Goal: Transaction & Acquisition: Purchase product/service

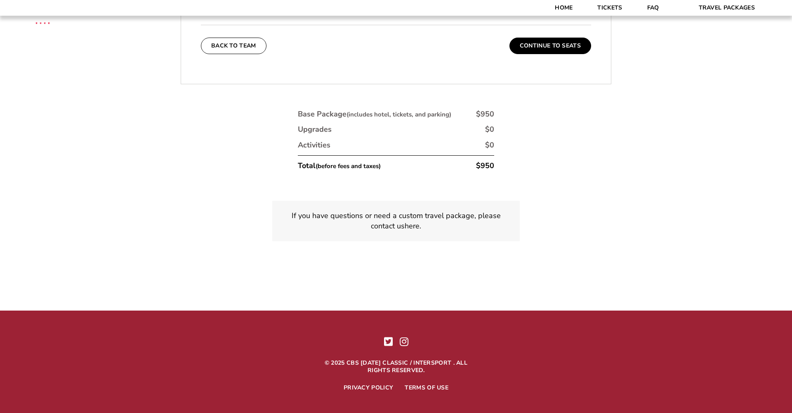
scroll to position [2023, 0]
click at [392, 211] on p "If you have questions or need a custom travel package, please contact us here ." at bounding box center [396, 221] width 228 height 21
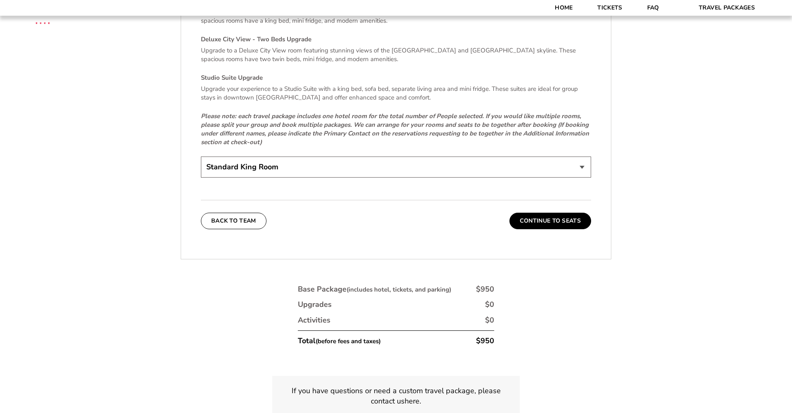
scroll to position [1849, 0]
click at [521, 212] on button "Continue To Seats" at bounding box center [551, 220] width 82 height 17
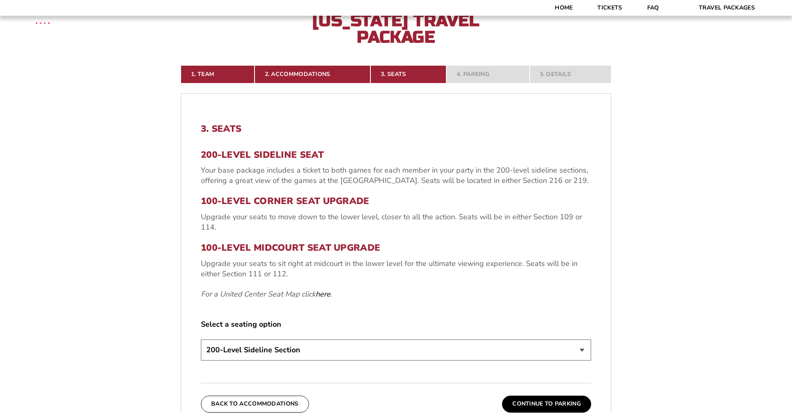
scroll to position [228, 0]
click at [326, 292] on link "here" at bounding box center [323, 294] width 15 height 10
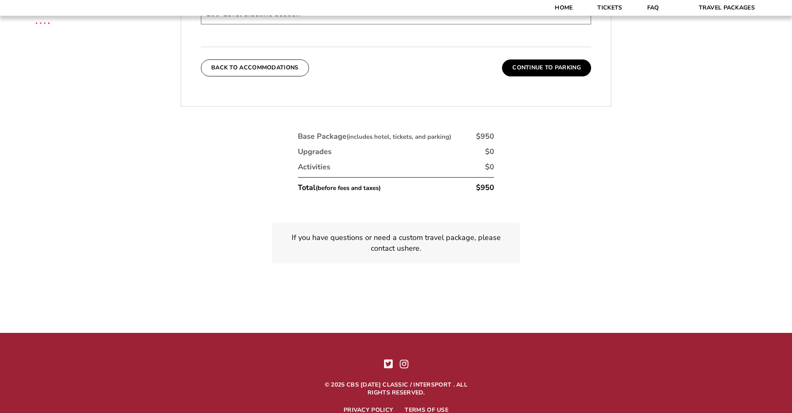
scroll to position [580, 0]
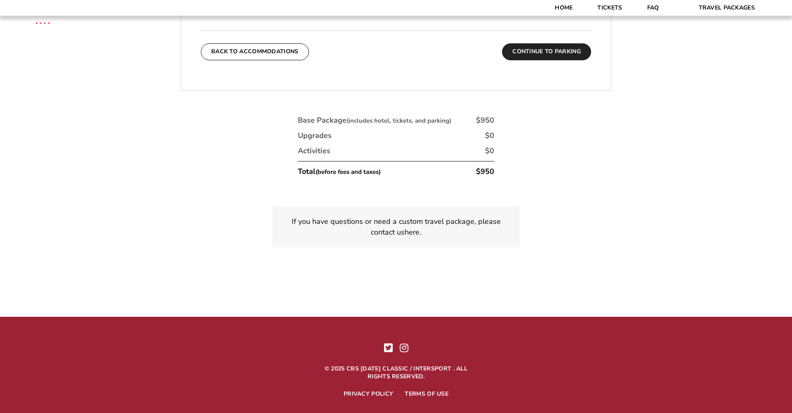
click at [574, 52] on button "Continue To Parking" at bounding box center [546, 51] width 89 height 17
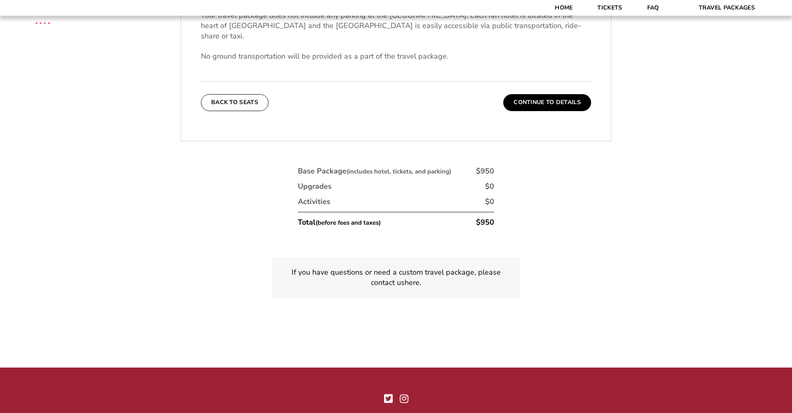
scroll to position [367, 0]
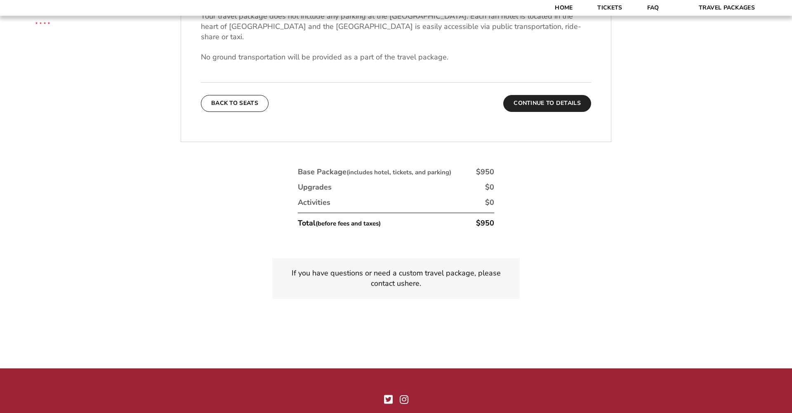
click at [546, 96] on button "Continue To Details" at bounding box center [547, 103] width 88 height 17
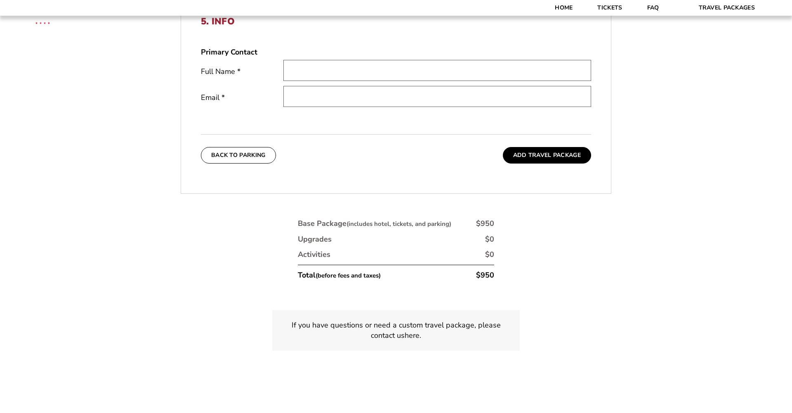
scroll to position [346, 0]
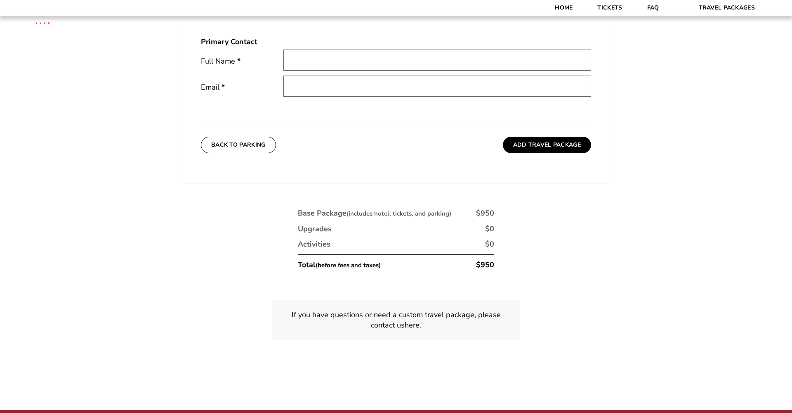
click at [417, 316] on p "If you have questions or need a custom travel package, please contact us here ." at bounding box center [396, 320] width 228 height 21
type input "Stephan"
type input "ssrosenfeld@msn.com"
click at [326, 60] on input "Stephan" at bounding box center [438, 60] width 308 height 21
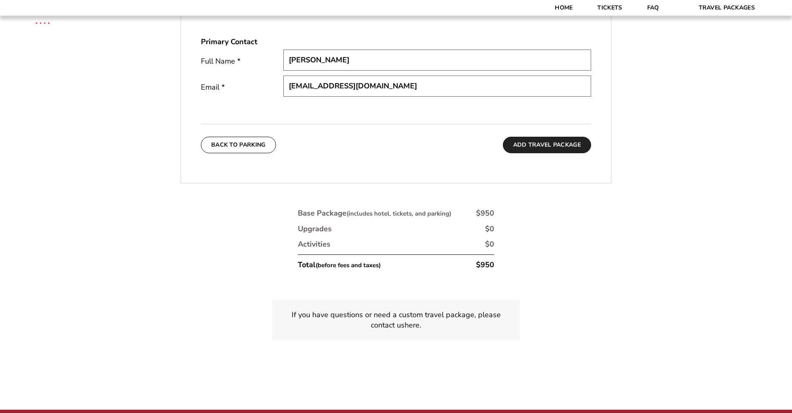
type input "Stephan Rosenfeld"
click at [539, 144] on button "Add Travel Package" at bounding box center [547, 145] width 88 height 17
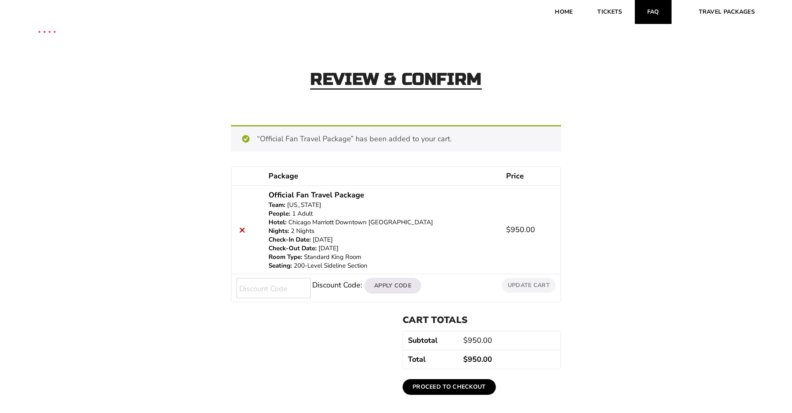
click at [655, 11] on link "FAQ" at bounding box center [653, 12] width 37 height 24
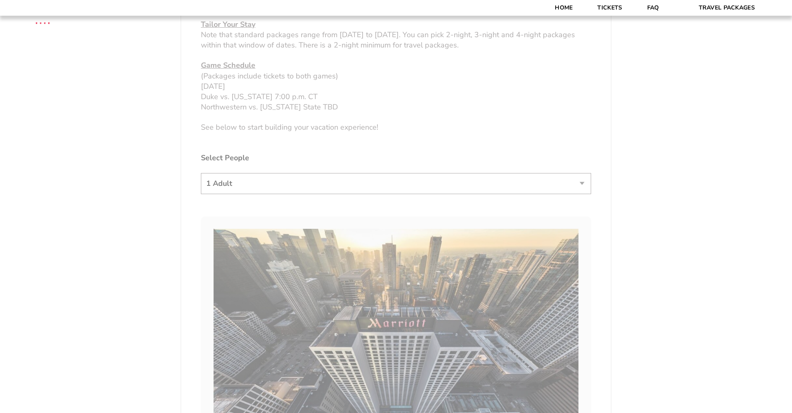
scroll to position [454, 0]
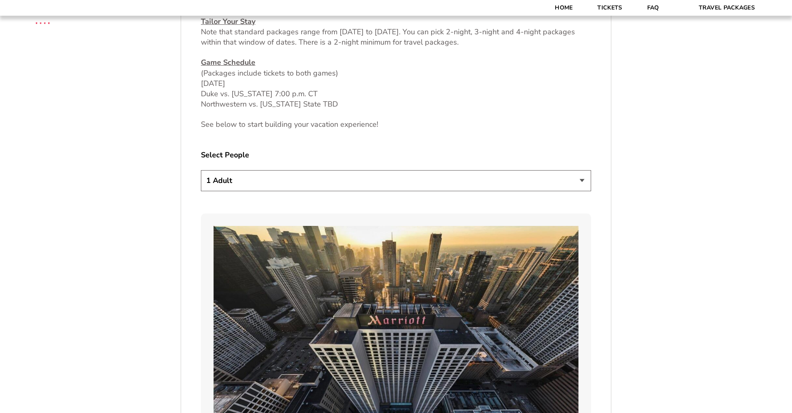
select select "4 Adults"
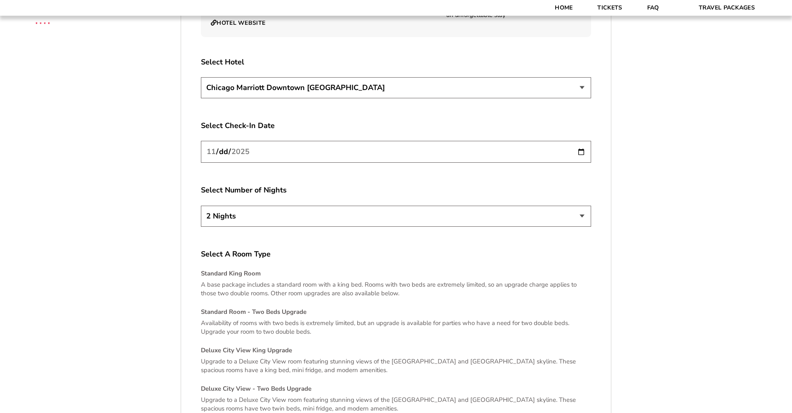
scroll to position [1522, 0]
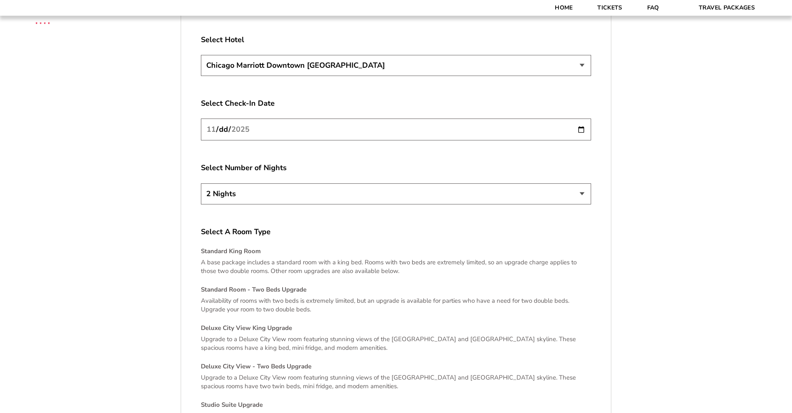
click at [286, 123] on input "2025-11-26" at bounding box center [396, 129] width 390 height 22
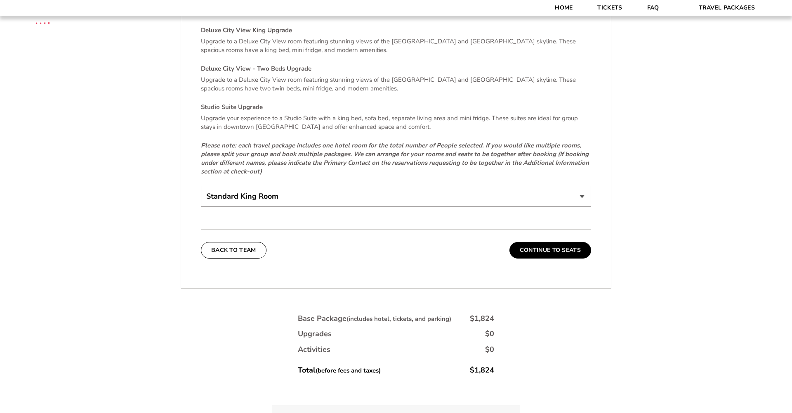
scroll to position [1821, 0]
select select "Deluxe City View - Two Beds Upgrade"
click at [531, 243] on button "Continue To Seats" at bounding box center [551, 249] width 82 height 17
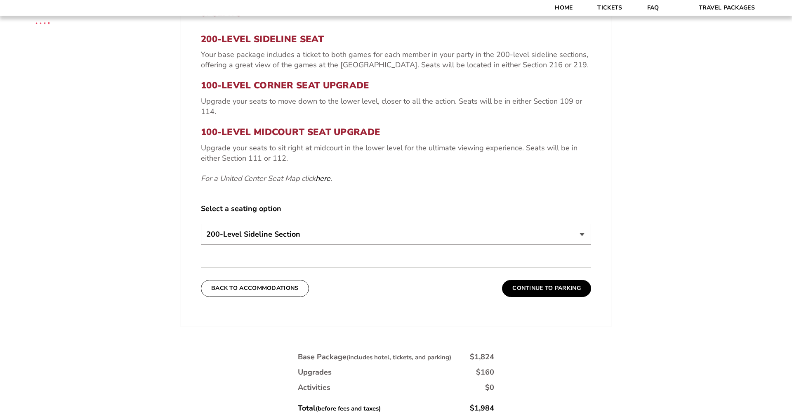
scroll to position [343, 0]
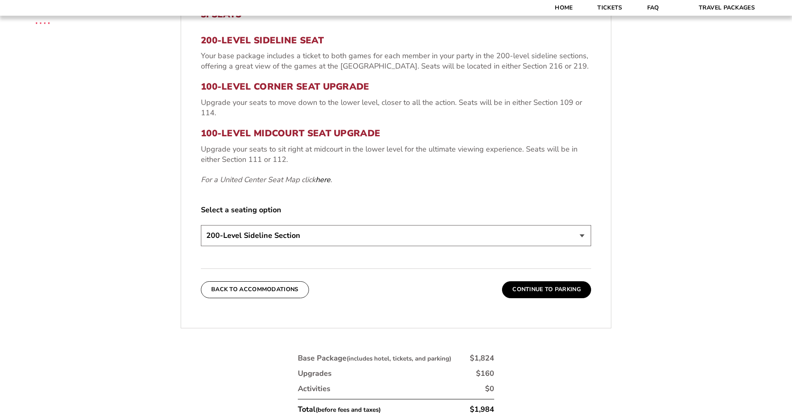
select select "100-Level Midcourt Seat Upgrade"
click at [542, 287] on button "Continue To Parking" at bounding box center [546, 289] width 89 height 17
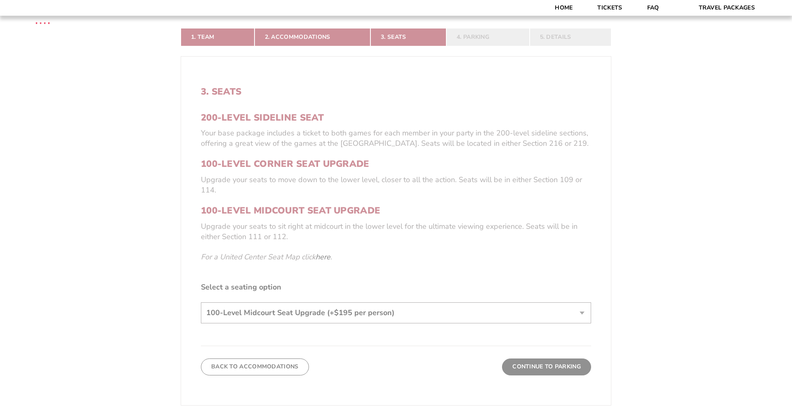
scroll to position [195, 0]
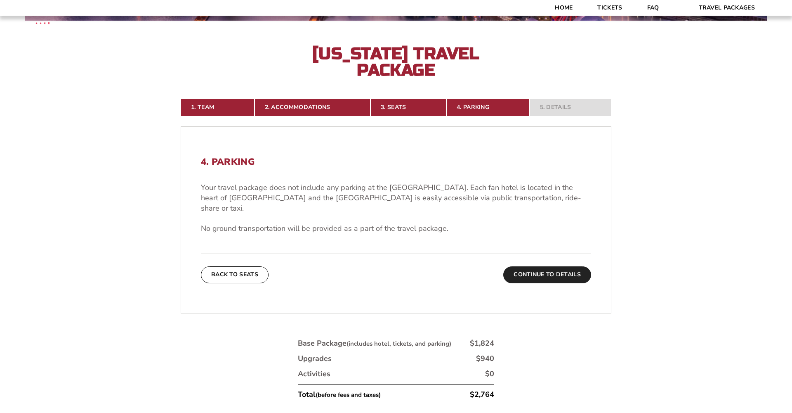
click at [544, 266] on button "Continue To Details" at bounding box center [547, 274] width 88 height 17
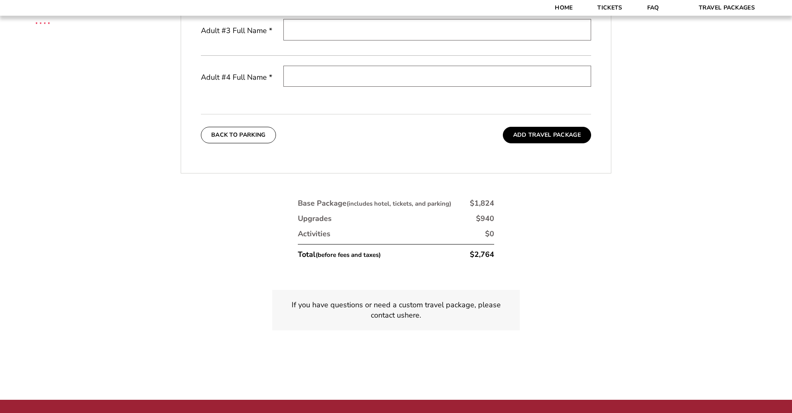
scroll to position [496, 0]
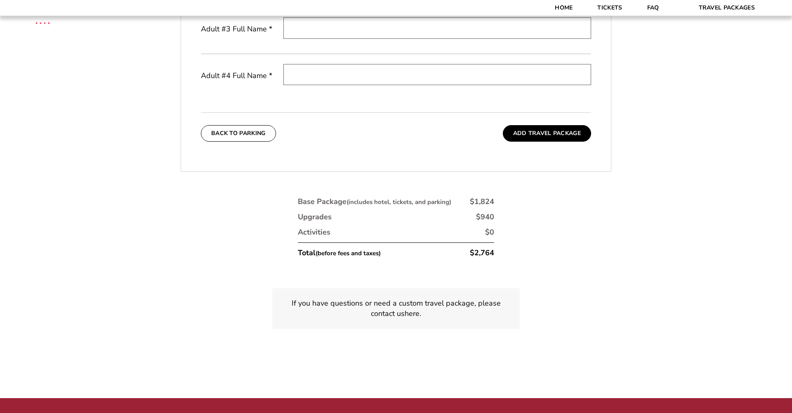
click at [400, 306] on p "If you have questions or need a custom travel package, please contact us here ." at bounding box center [396, 308] width 228 height 21
click at [399, 311] on p "If you have questions or need a custom travel package, please contact us here ." at bounding box center [396, 308] width 228 height 21
click at [508, 303] on p "If you have questions or need a custom travel package, please contact us here ." at bounding box center [396, 308] width 228 height 21
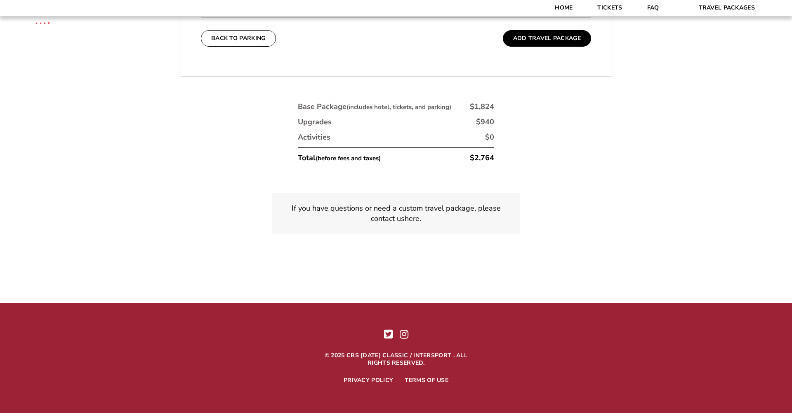
scroll to position [591, 0]
click at [397, 213] on p "If you have questions or need a custom travel package, please contact us here ." at bounding box center [396, 213] width 228 height 21
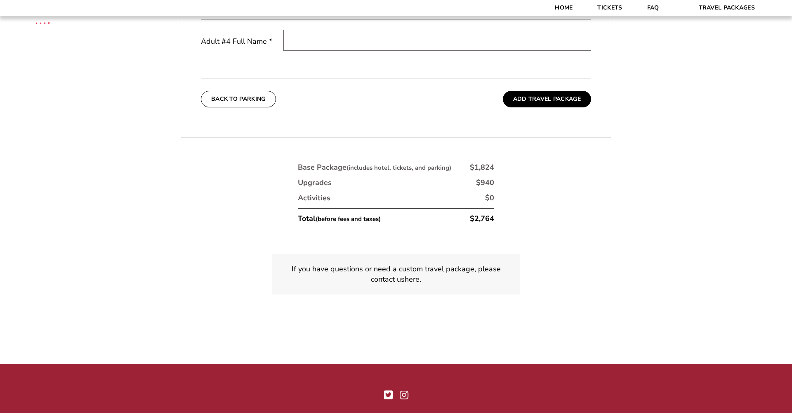
scroll to position [523, 0]
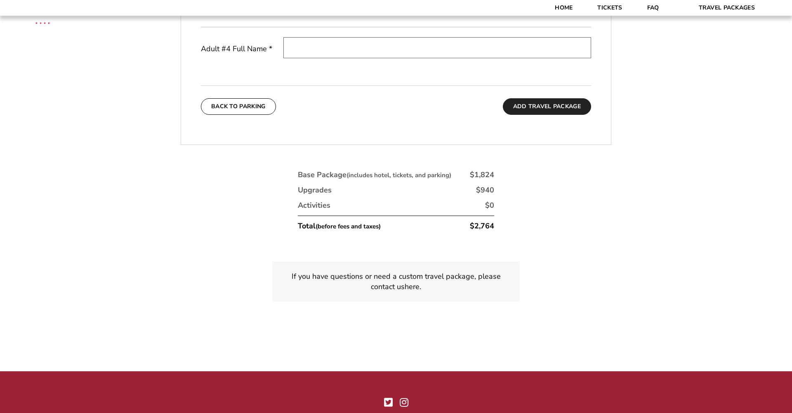
click at [530, 105] on button "Add Travel Package" at bounding box center [547, 106] width 88 height 17
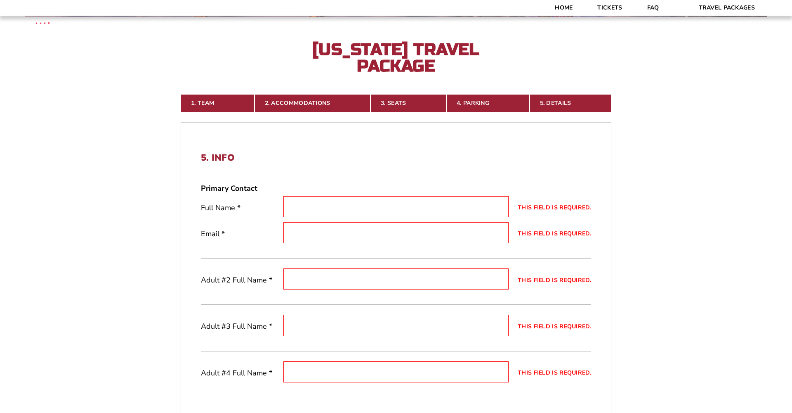
click at [296, 204] on input "This field is required." at bounding box center [396, 206] width 225 height 21
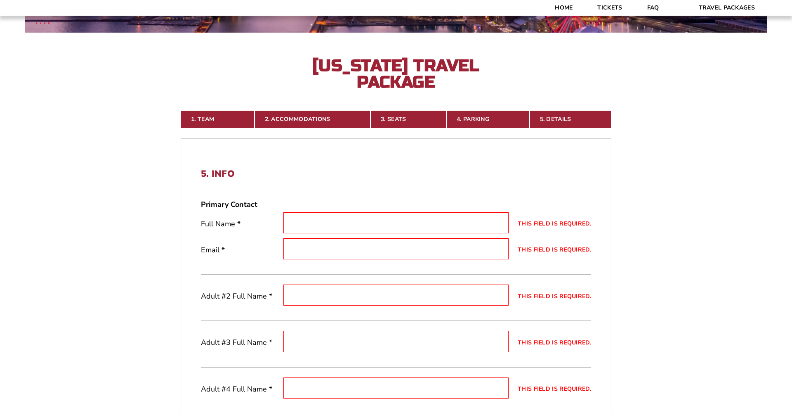
scroll to position [184, 0]
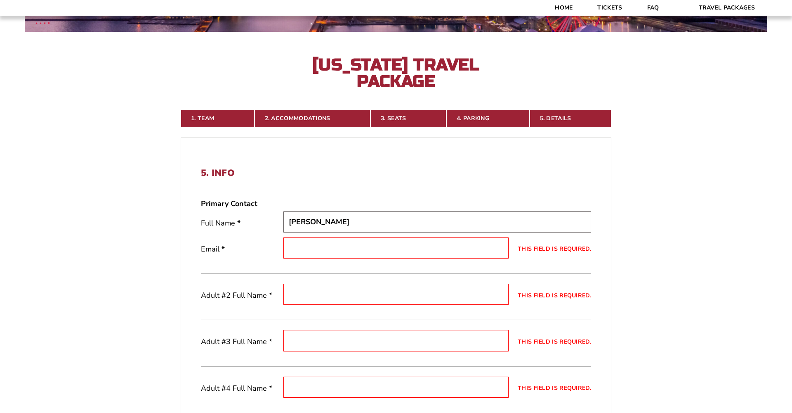
type input "Stephan Rosenfeld"
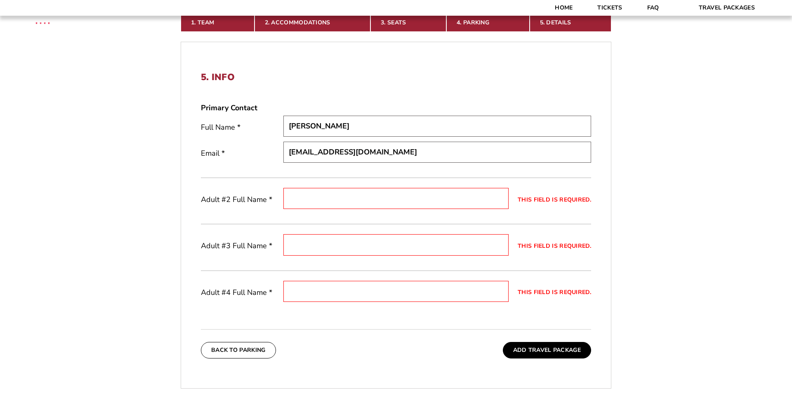
scroll to position [281, 0]
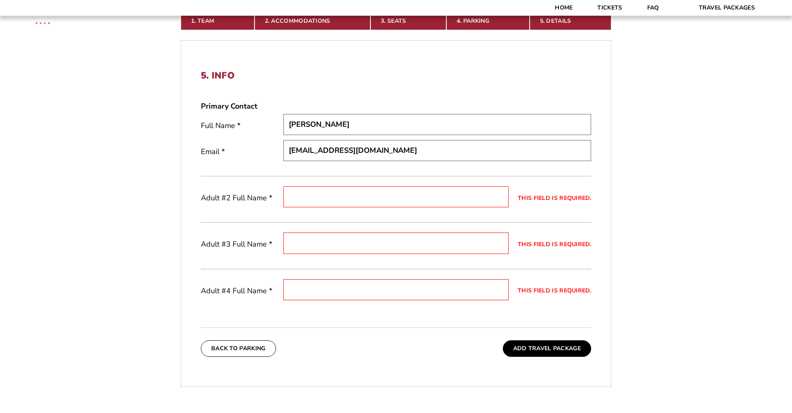
type input "ssrosenfeld@msn.com"
type input "Stephanie Rosenfeld"
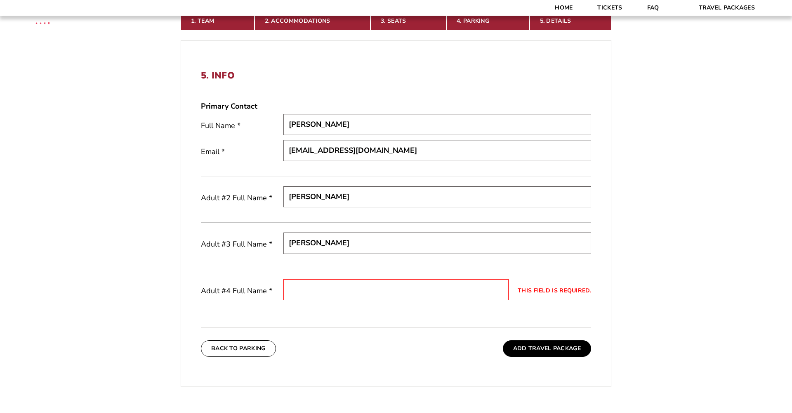
type input "Seth Rosenfeld"
type input "Sophia Rosenfeld"
click at [536, 347] on button "Add Travel Package" at bounding box center [547, 348] width 88 height 17
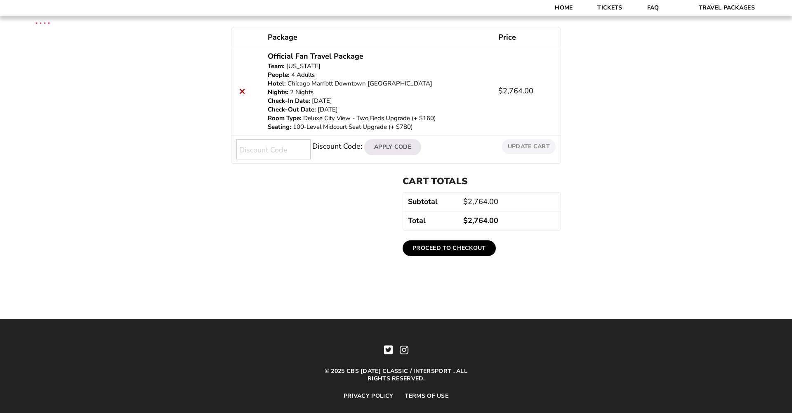
scroll to position [178, 0]
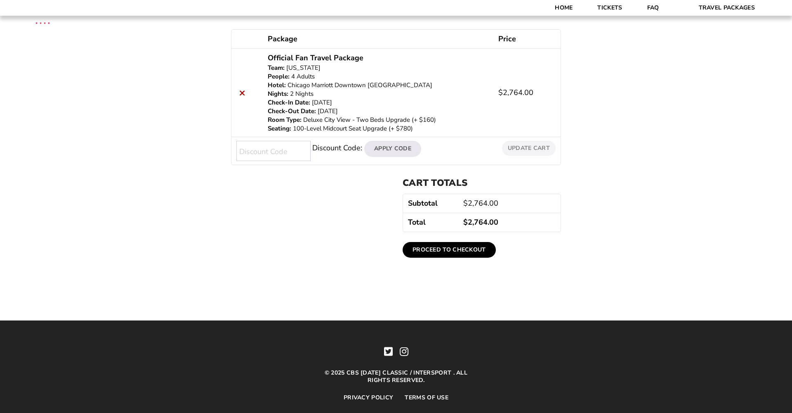
click at [449, 250] on link "Proceed to checkout" at bounding box center [449, 250] width 93 height 16
